Goal: Find specific page/section: Find specific page/section

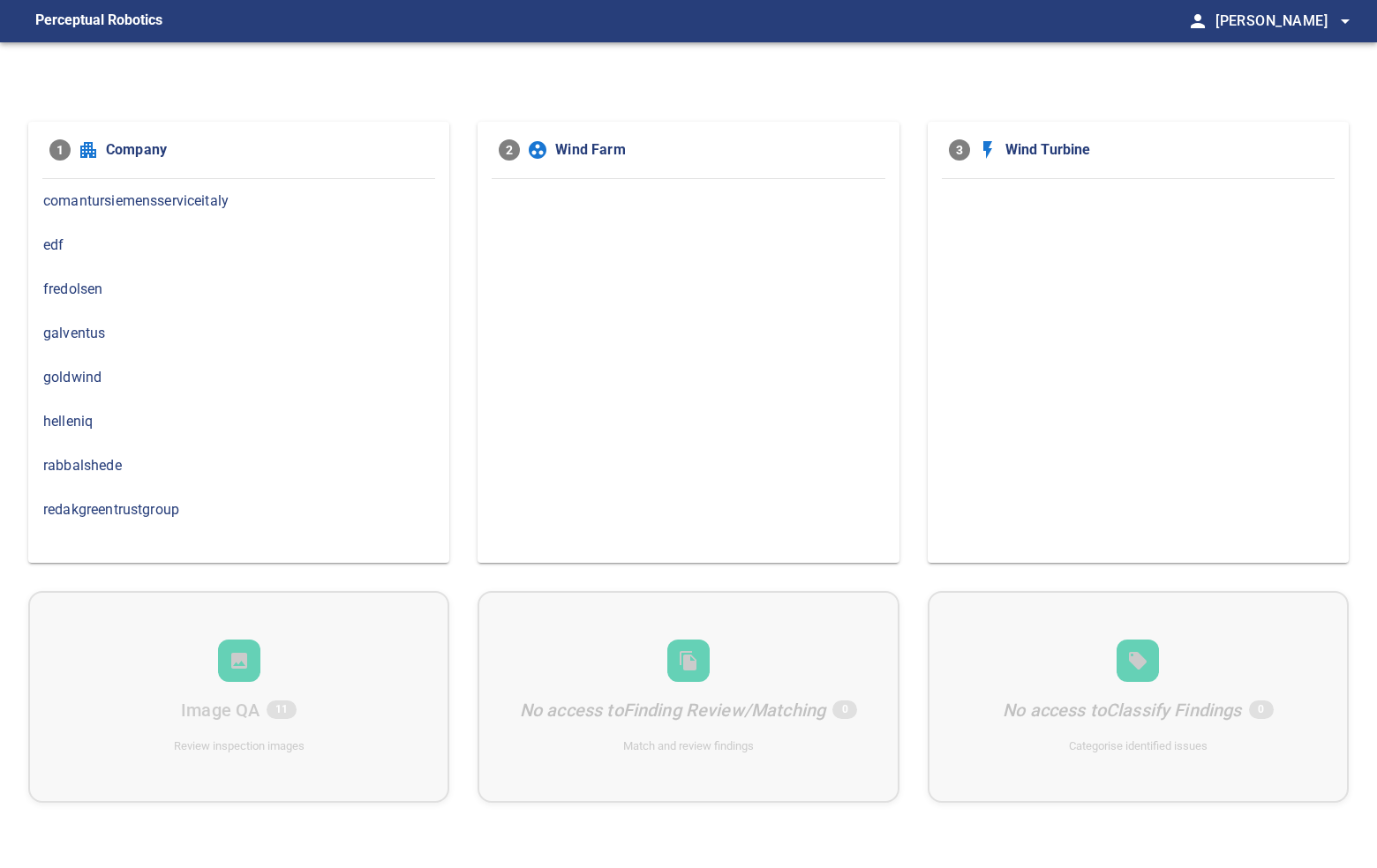
click at [155, 469] on span "rabbalshede" at bounding box center [239, 466] width 391 height 21
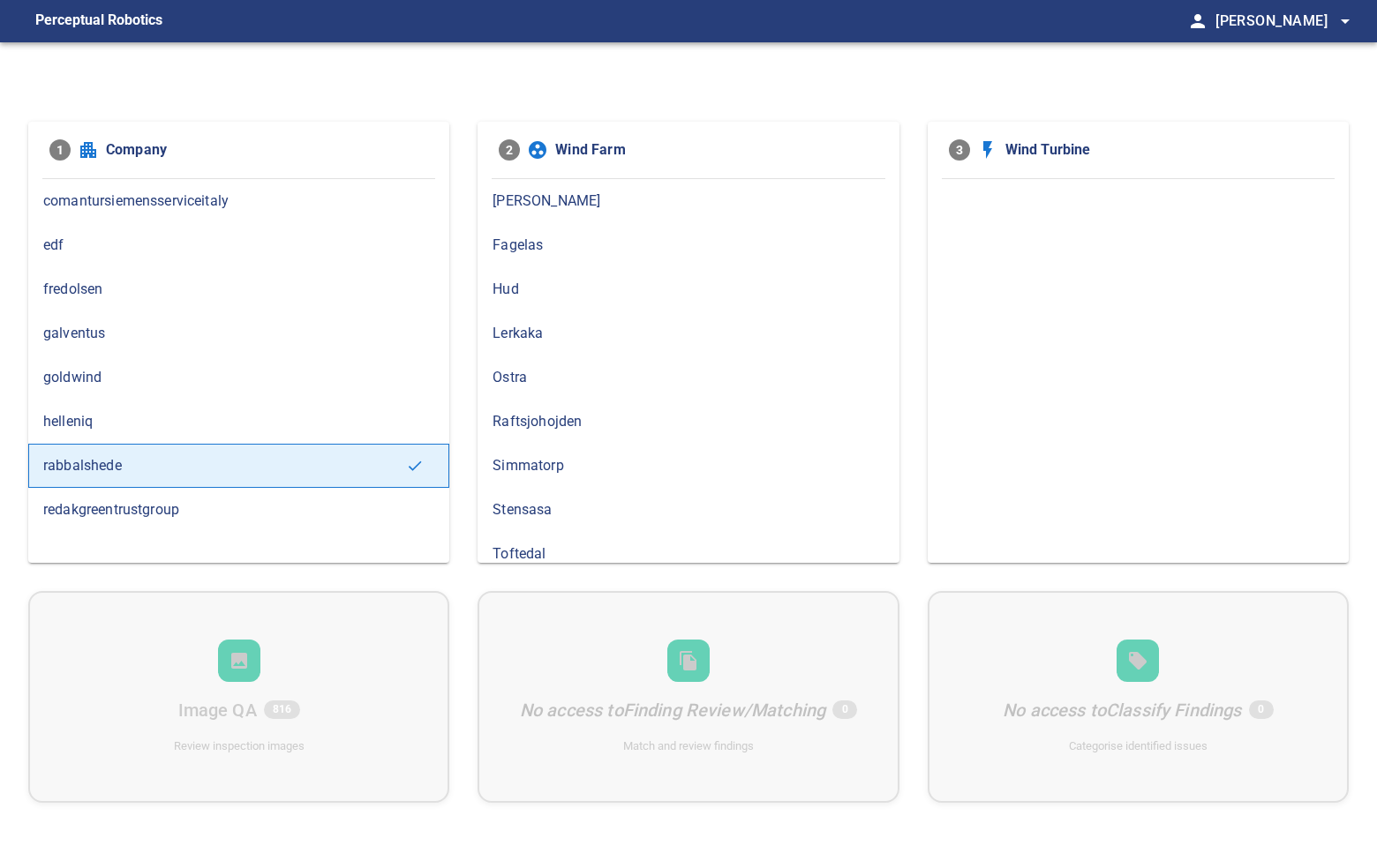
click at [543, 279] on span "Hud" at bounding box center [688, 290] width 391 height 21
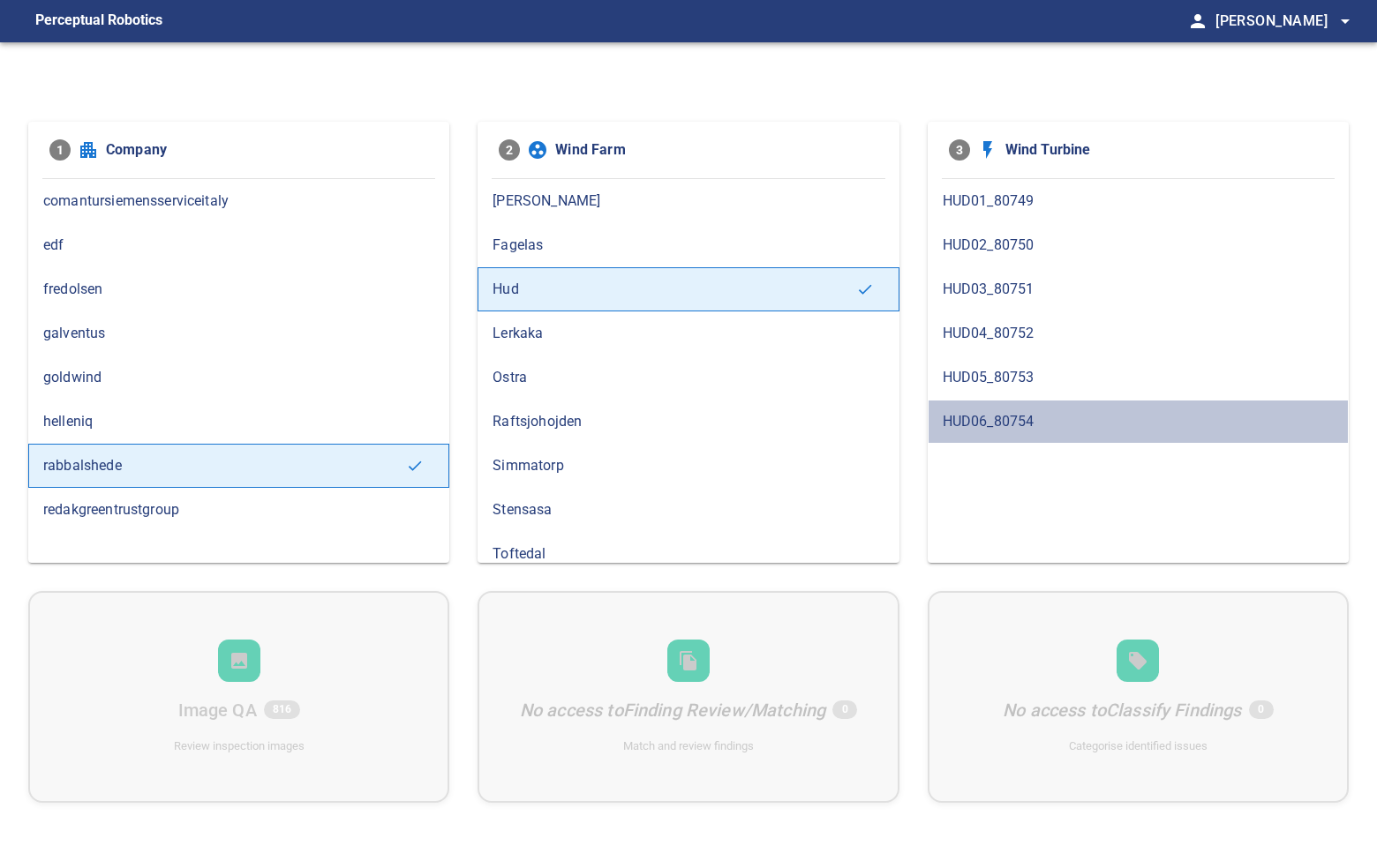
click at [1031, 422] on span "HUD06_80754" at bounding box center [1138, 422] width 391 height 21
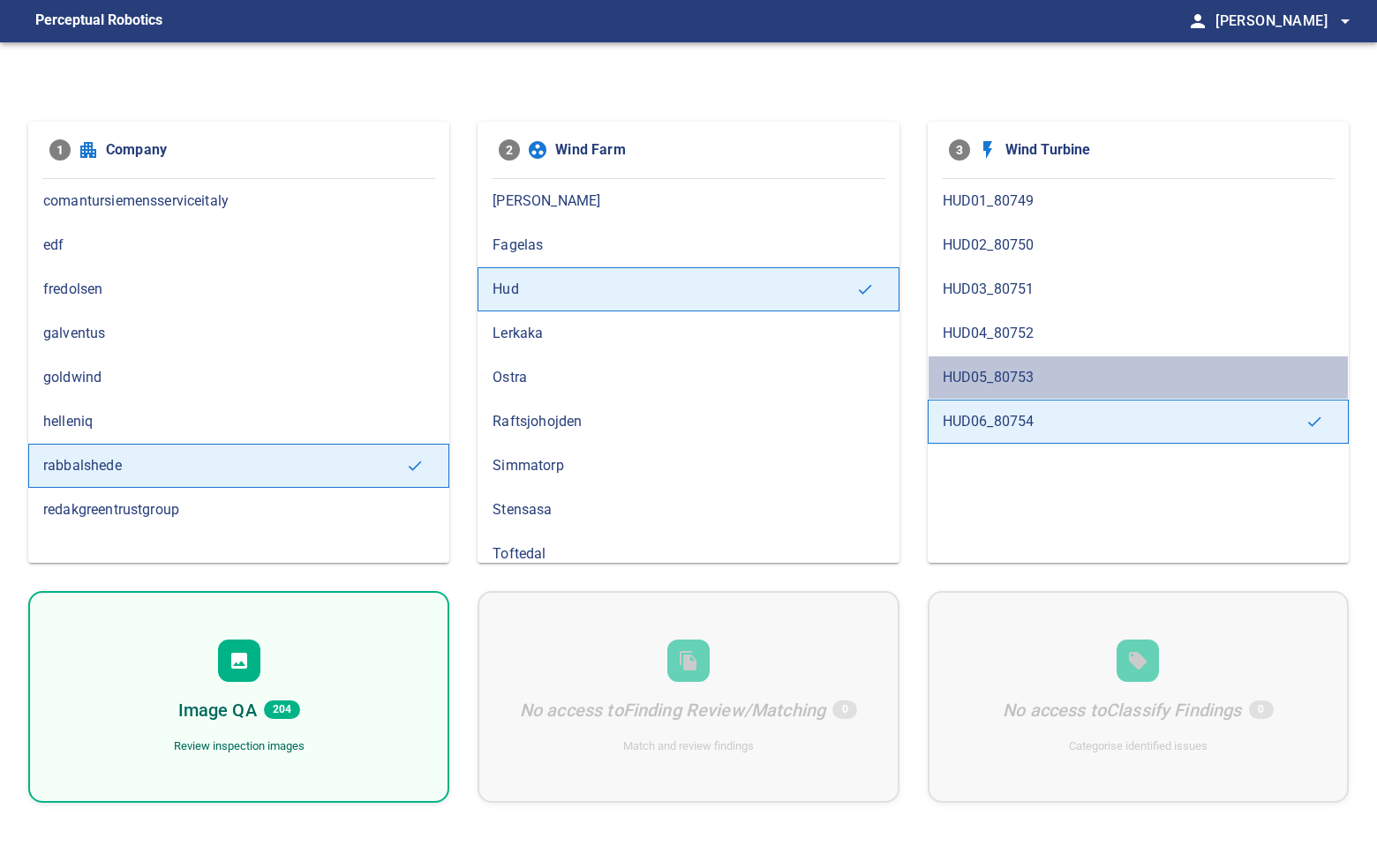
click at [1034, 370] on span "HUD05_80753" at bounding box center [1138, 377] width 391 height 21
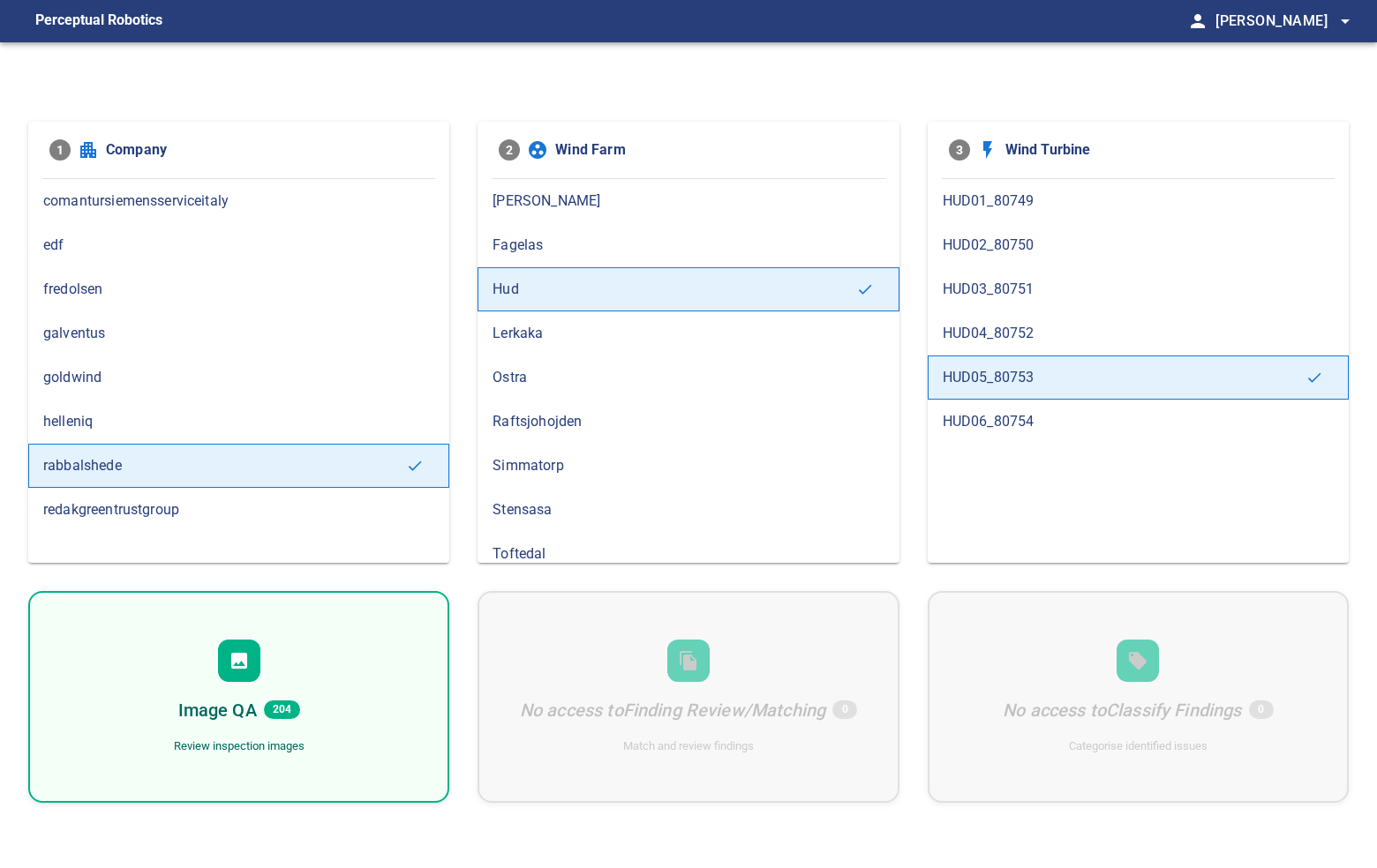
click at [1032, 335] on span "HUD04_80752" at bounding box center [1138, 333] width 391 height 21
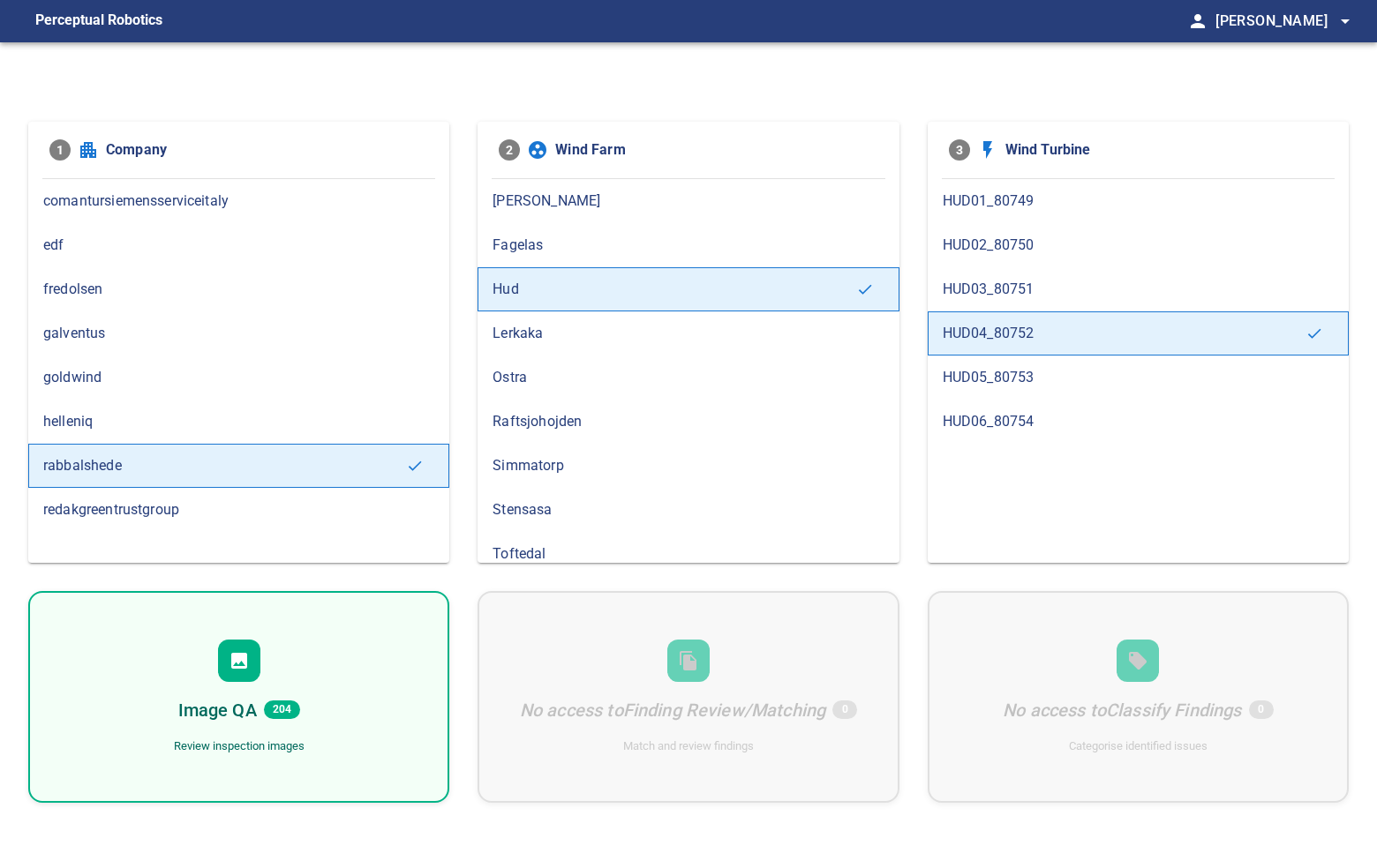
click at [1032, 289] on span "HUD03_80751" at bounding box center [1138, 290] width 391 height 21
